Goal: Check status: Check status

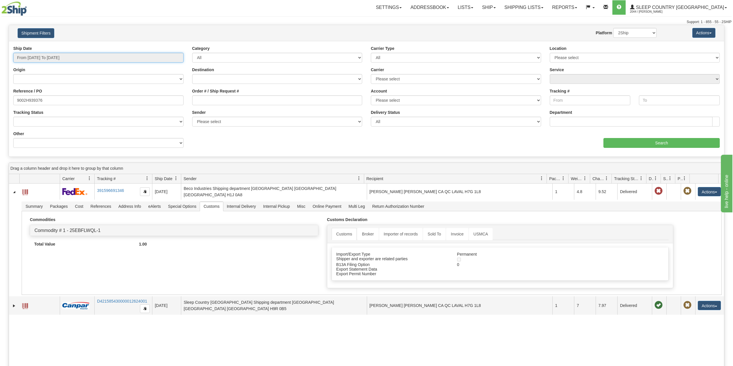
click at [50, 57] on input "From [DATE] To [DATE]" at bounding box center [98, 58] width 170 height 10
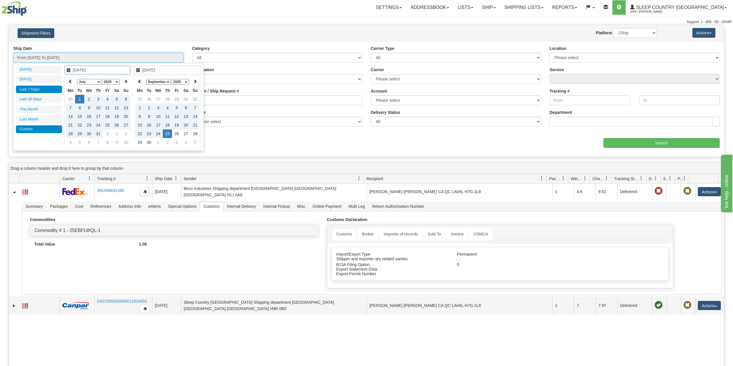
type input "[DATE]"
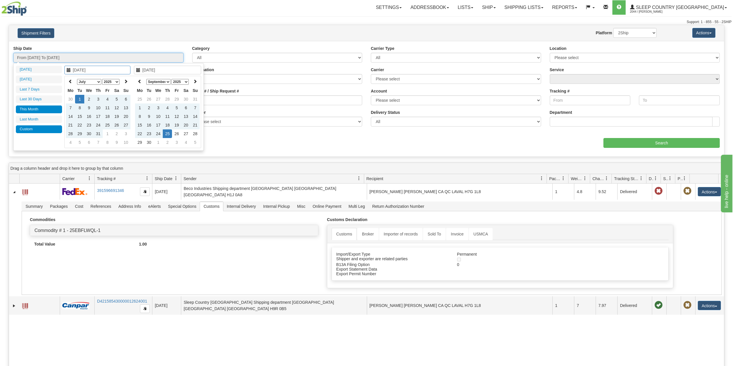
type input "[DATE]"
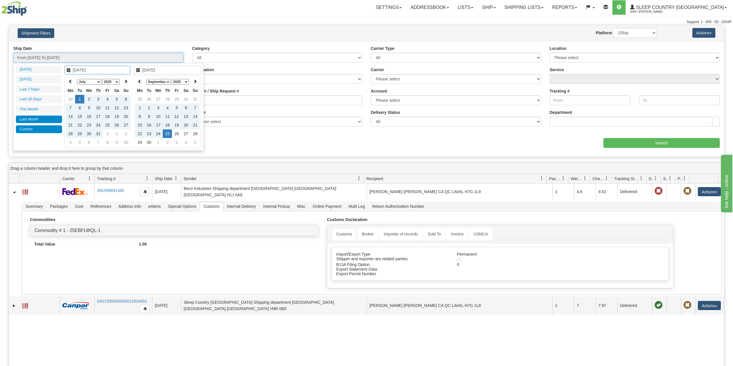
type input "[DATE]"
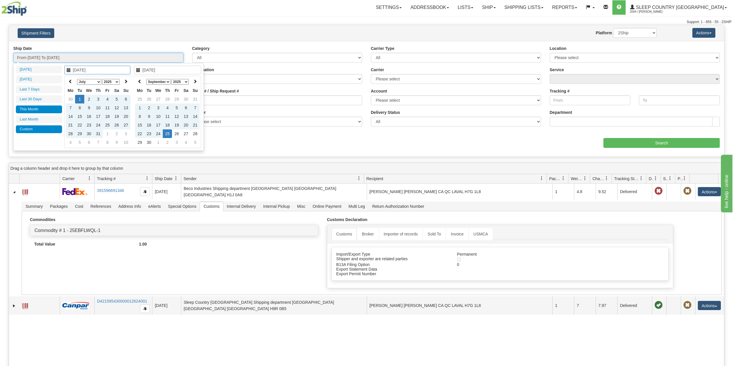
type input "[DATE]"
click at [38, 102] on li "Last 30 Days" at bounding box center [39, 100] width 46 height 8
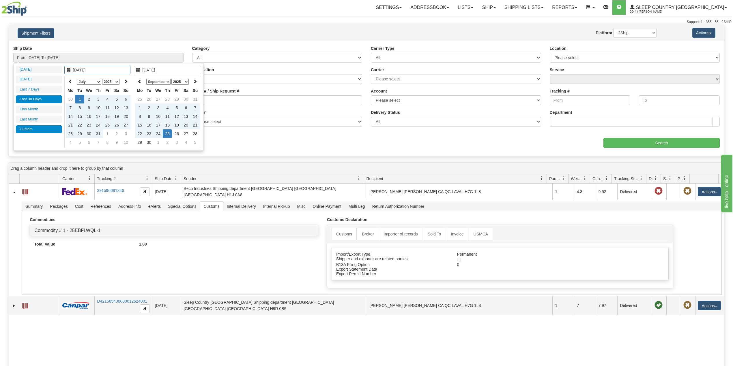
type input "From [DATE] To [DATE]"
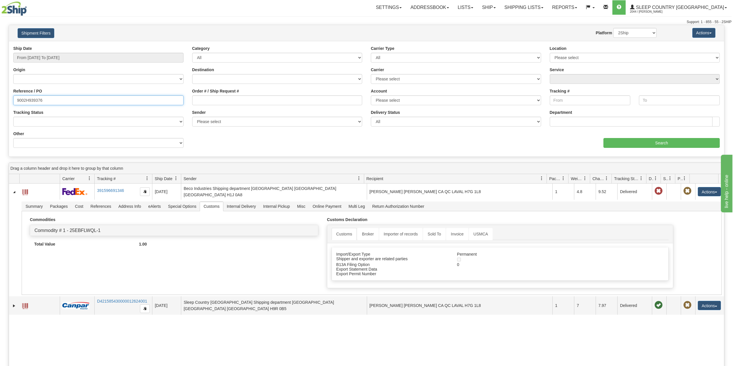
click at [35, 100] on input "9002H939376" at bounding box center [98, 101] width 170 height 10
paste input "0I117533"
type input "9000I117533"
click at [643, 141] on input "Search" at bounding box center [661, 143] width 116 height 10
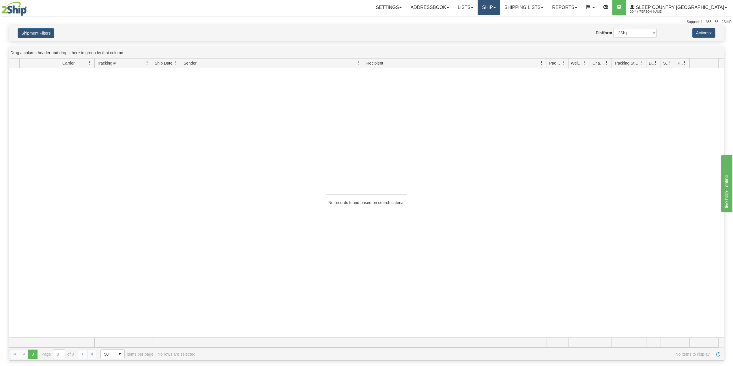
drag, startPoint x: 506, startPoint y: 6, endPoint x: 508, endPoint y: 20, distance: 13.7
click at [500, 6] on link "Ship" at bounding box center [489, 7] width 22 height 14
click at [494, 29] on span "OnHold / Order Queue" at bounding box center [473, 27] width 41 height 5
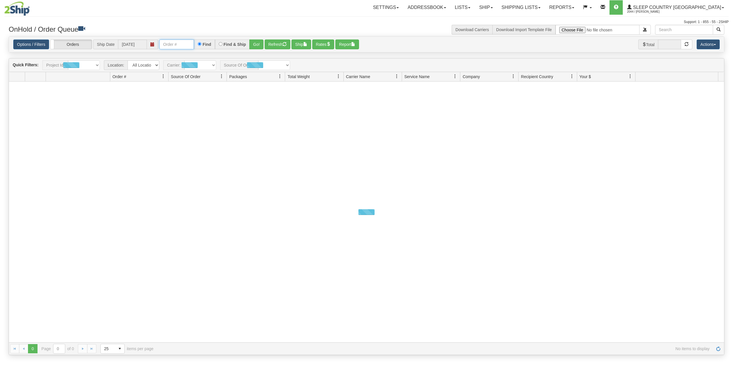
click at [180, 42] on input "text" at bounding box center [176, 45] width 35 height 10
paste input "9000I117533"
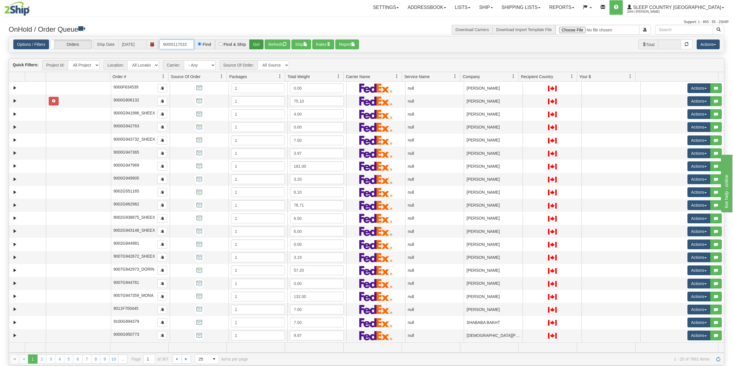
type input "9000I117533"
click at [254, 42] on button "Go!" at bounding box center [256, 45] width 14 height 10
